Goal: Find specific page/section: Find specific page/section

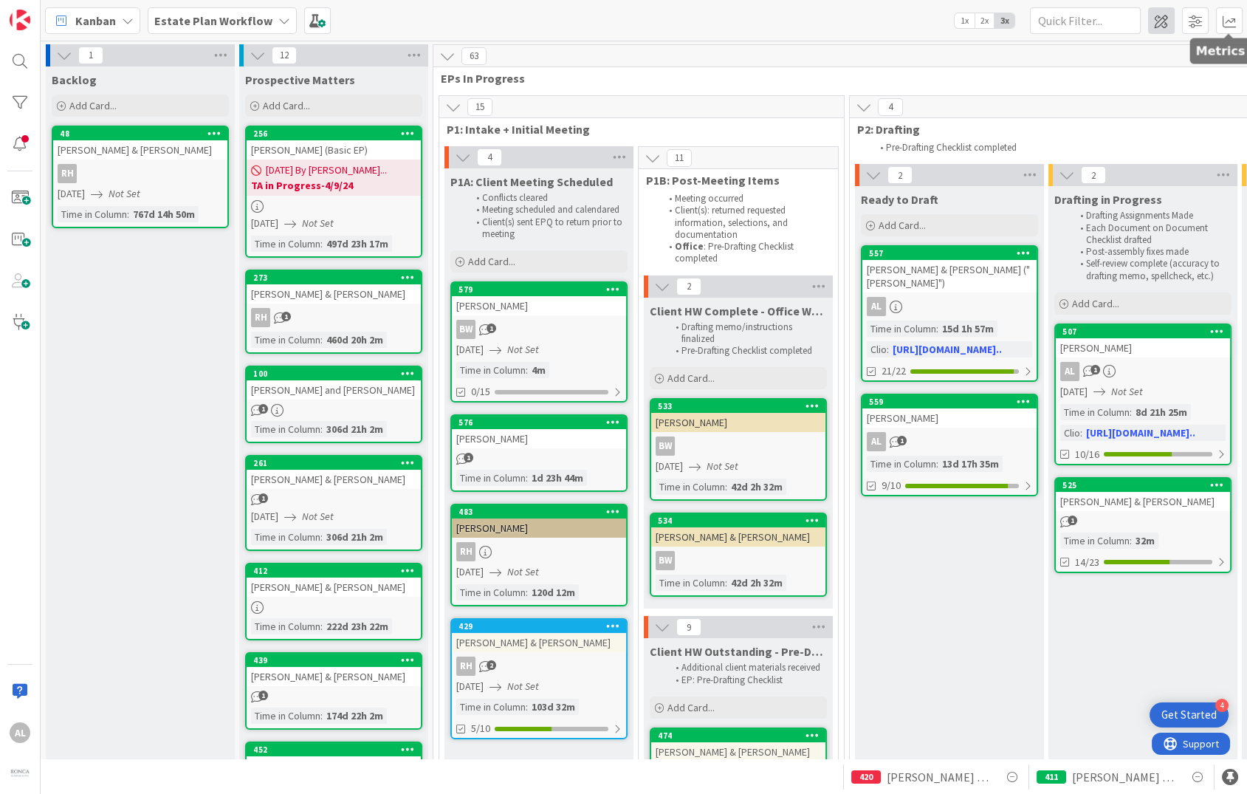
scroll to position [51, 1280]
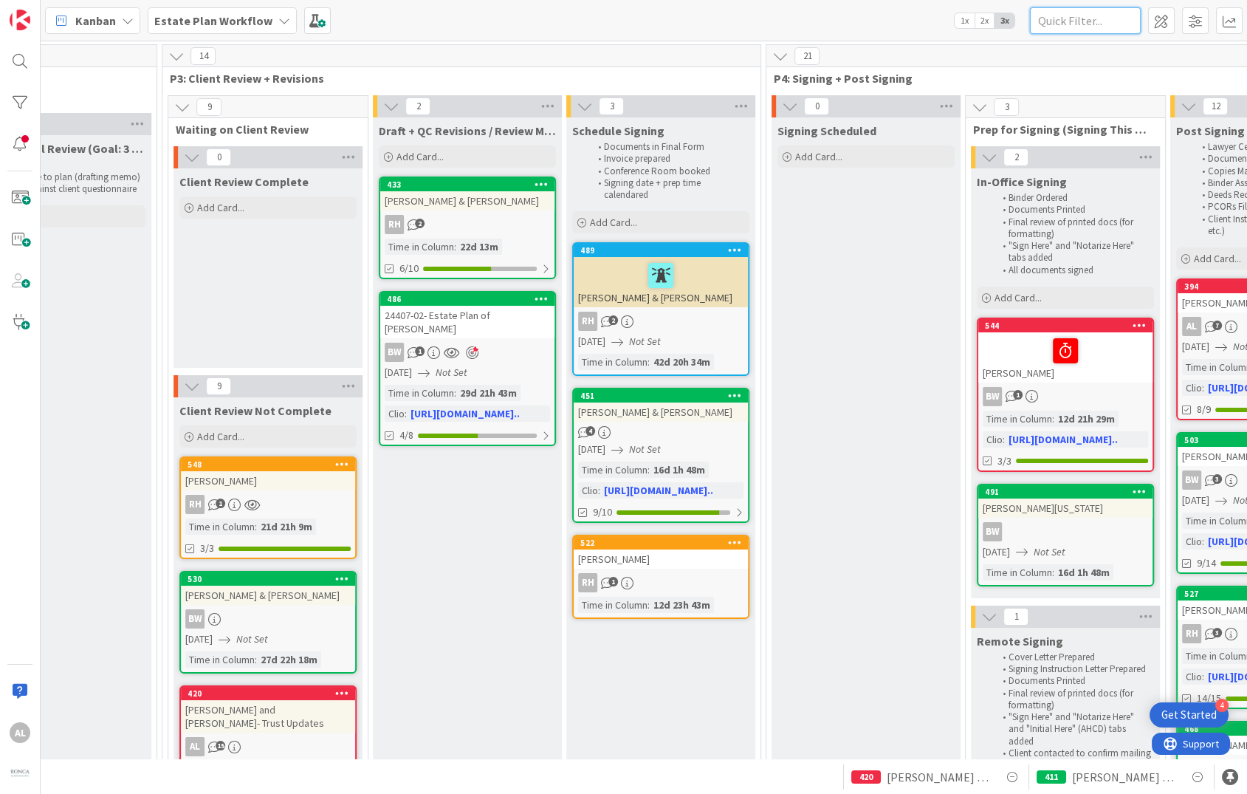
click at [1106, 21] on input "text" at bounding box center [1085, 20] width 111 height 27
type input "[PERSON_NAME]"
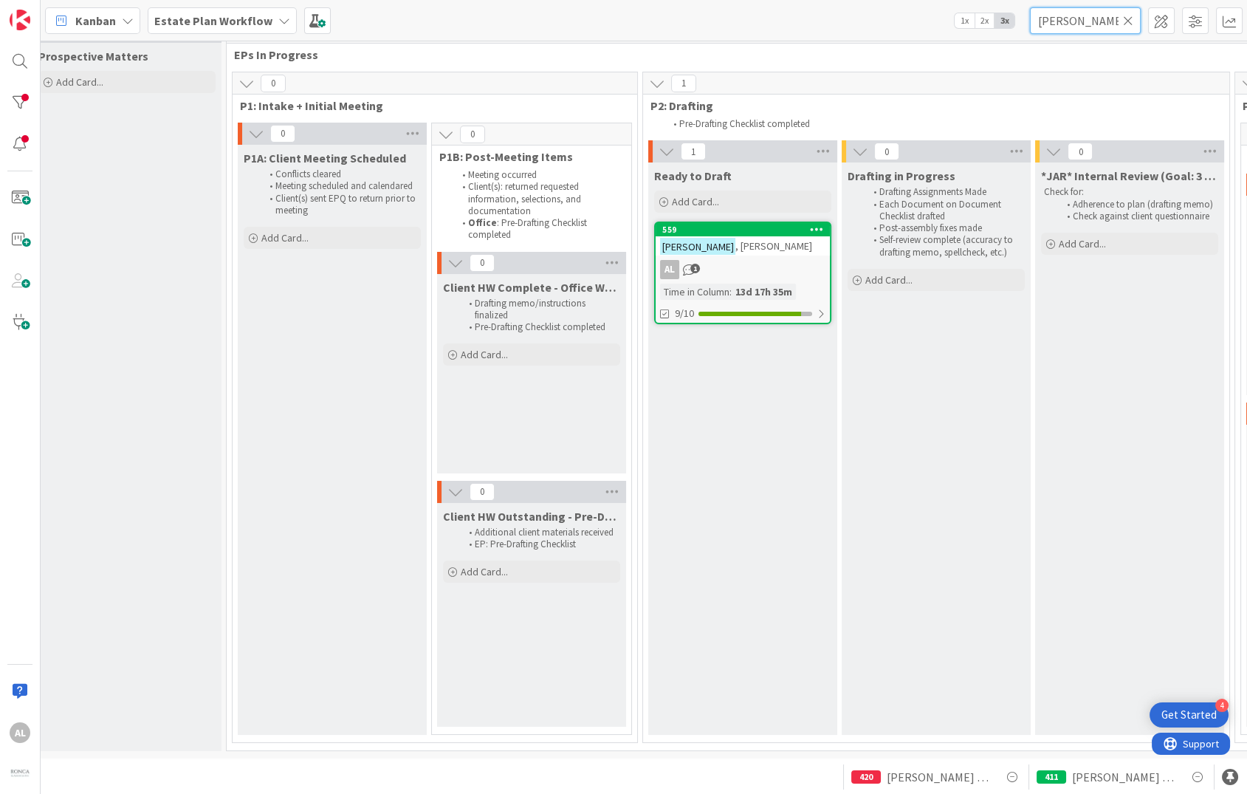
scroll to position [35, 202]
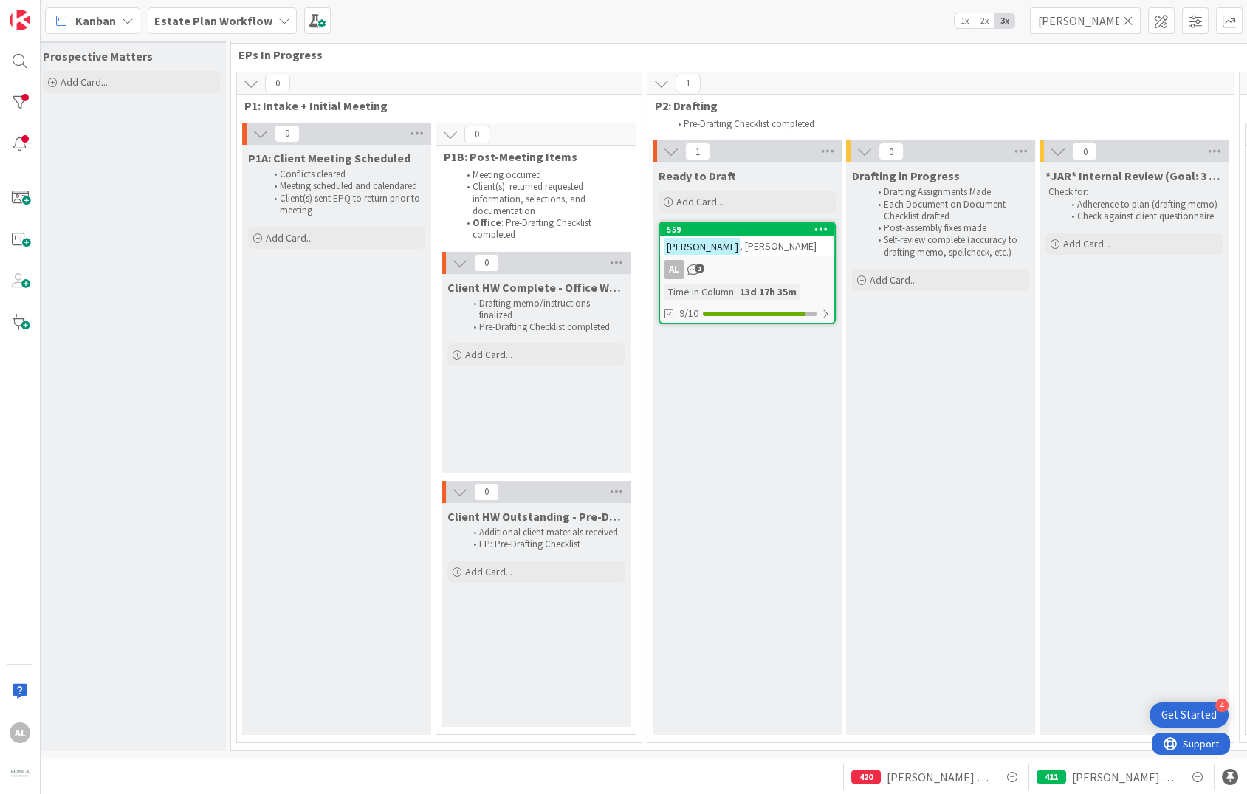
click at [780, 236] on div "[PERSON_NAME]" at bounding box center [747, 245] width 174 height 19
click at [758, 260] on div "AL 1" at bounding box center [747, 269] width 174 height 19
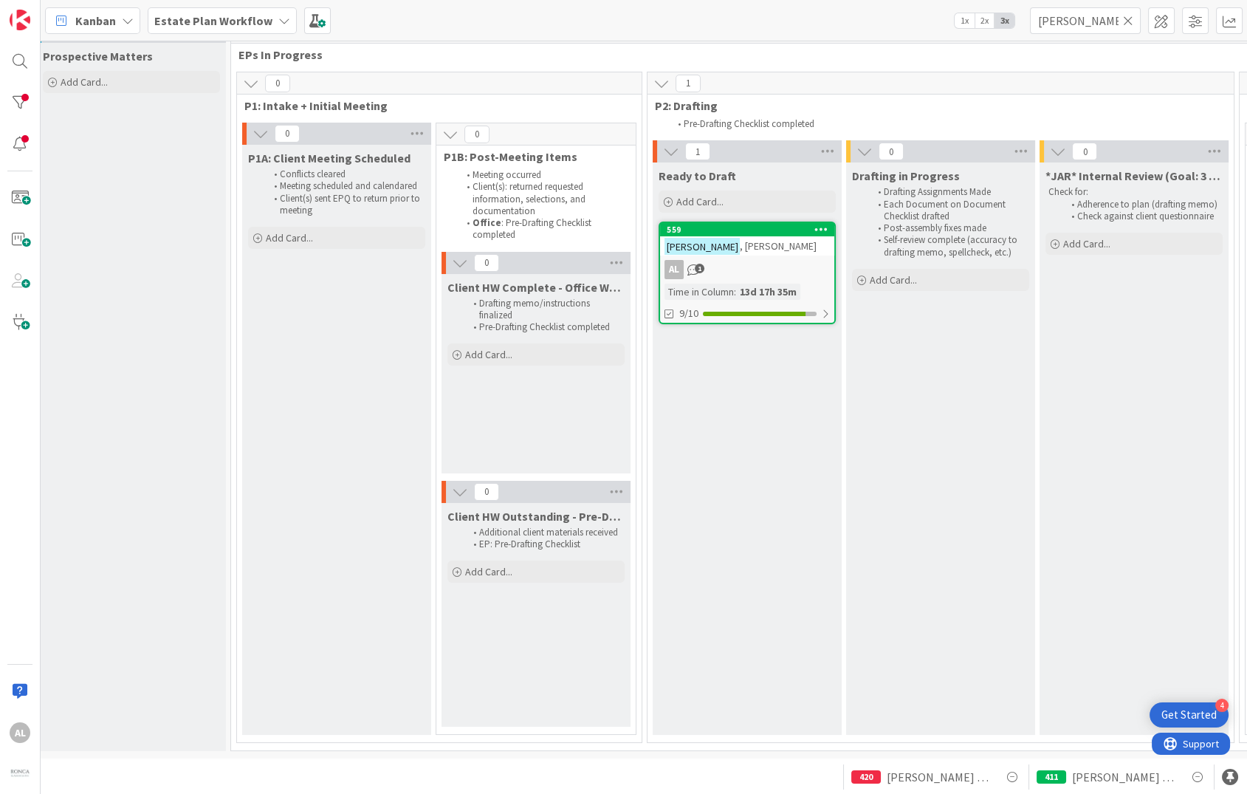
click at [753, 260] on div "AL 1" at bounding box center [747, 269] width 174 height 19
